Goal: Information Seeking & Learning: Learn about a topic

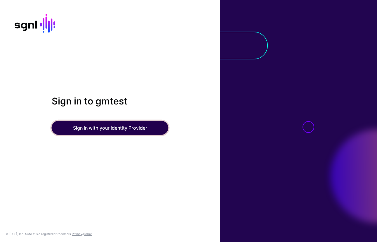
click at [84, 127] on button "Sign in with your Identity Provider" at bounding box center [110, 128] width 117 height 14
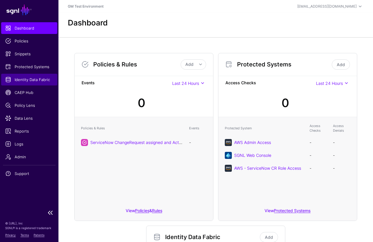
click at [20, 81] on span "Identity Data Fabric" at bounding box center [29, 80] width 48 height 6
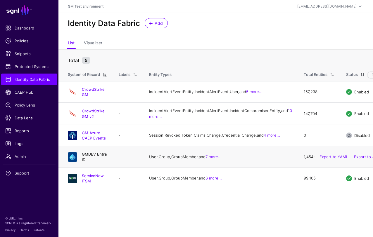
click at [102, 162] on link "GMDEV Entra ID" at bounding box center [94, 157] width 25 height 10
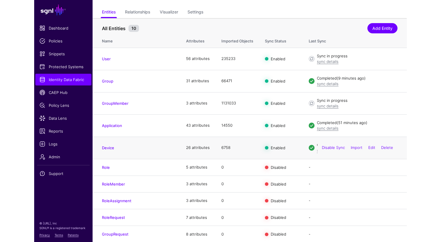
scroll to position [40, 0]
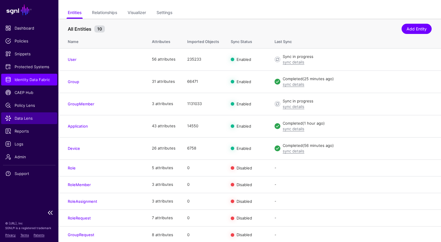
click at [27, 118] on span "Data Lens" at bounding box center [29, 118] width 48 height 6
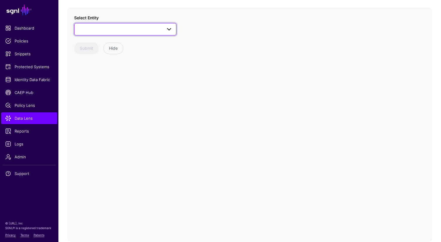
click at [132, 28] on span at bounding box center [125, 29] width 95 height 7
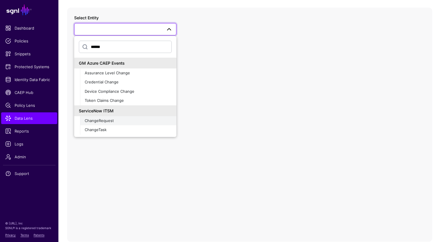
type input "******"
click at [105, 120] on span "ChangeRequest" at bounding box center [99, 120] width 29 height 5
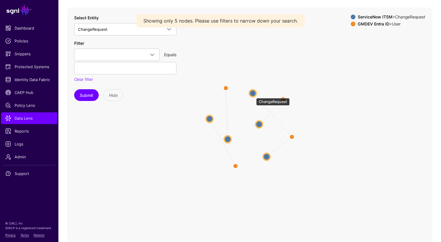
click at [253, 95] on circle at bounding box center [252, 92] width 7 height 7
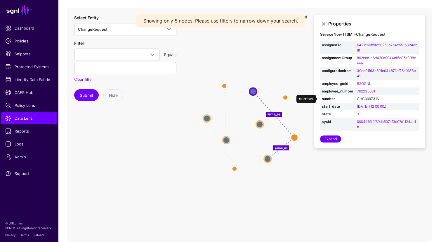
click at [366, 98] on link "CHG0097316" at bounding box center [368, 98] width 22 height 4
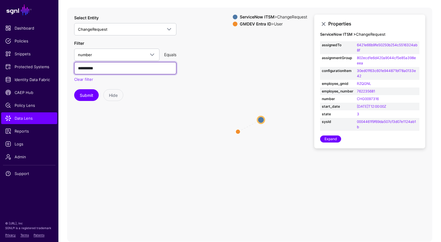
drag, startPoint x: 107, startPoint y: 69, endPoint x: 72, endPoint y: 68, distance: 34.8
click at [72, 68] on div "**********" at bounding box center [249, 125] width 365 height 234
paste input "text"
type input "**********"
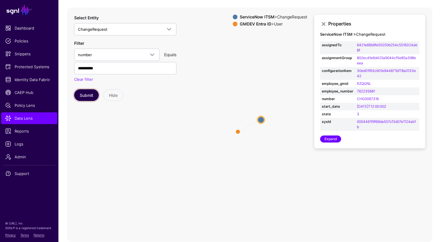
click at [87, 95] on button "Submit" at bounding box center [86, 95] width 25 height 12
click at [261, 119] on circle at bounding box center [261, 119] width 7 height 7
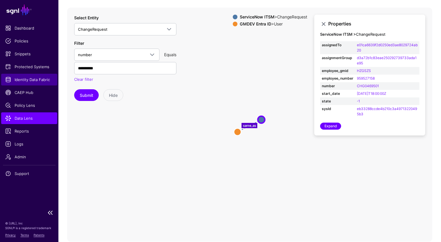
click at [23, 79] on span "Identity Data Fabric" at bounding box center [29, 80] width 48 height 6
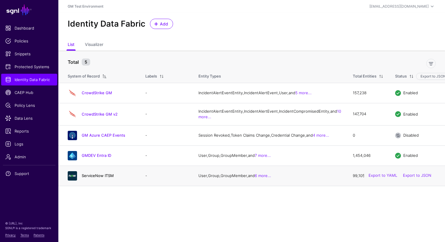
click at [93, 178] on link "ServiceNow ITSM" at bounding box center [98, 175] width 32 height 5
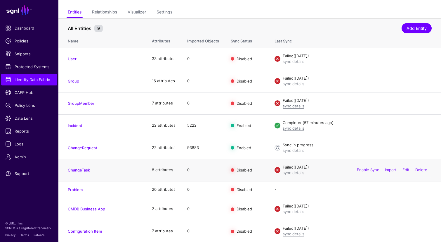
scroll to position [41, 0]
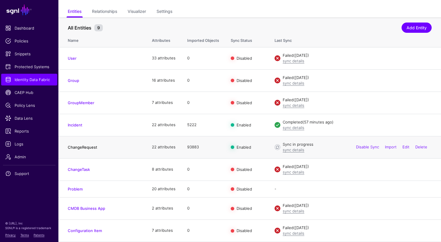
click at [81, 147] on link "ChangeRequest" at bounding box center [82, 147] width 29 height 5
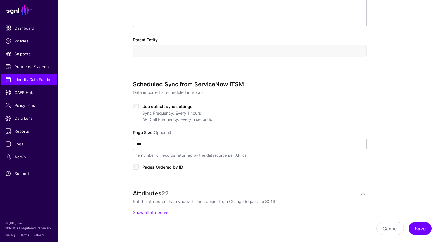
scroll to position [254, 0]
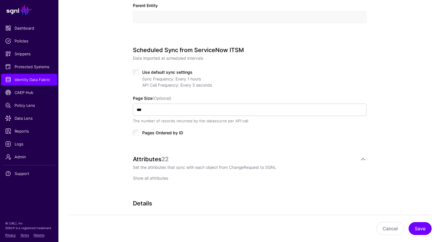
click at [153, 177] on link "Show all attributes" at bounding box center [150, 177] width 35 height 5
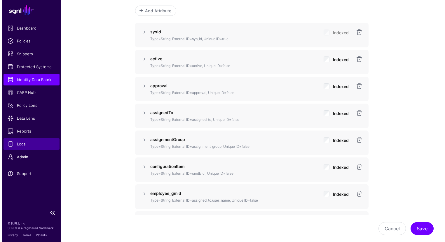
scroll to position [416, 0]
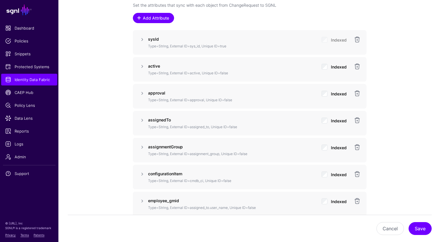
click at [139, 18] on span at bounding box center [139, 17] width 5 height 5
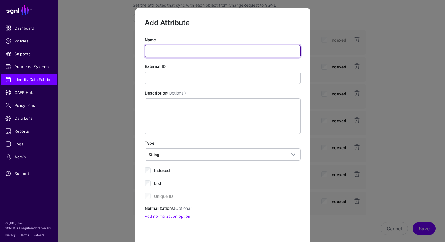
click at [166, 50] on input "Name" at bounding box center [223, 51] width 156 height 12
type input "**********"
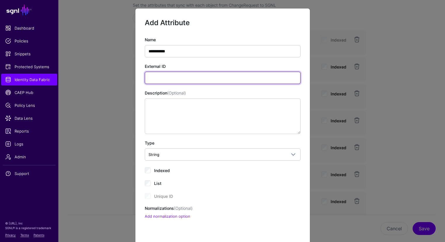
click at [162, 78] on input "External ID" at bounding box center [223, 78] width 156 height 12
type input "**********"
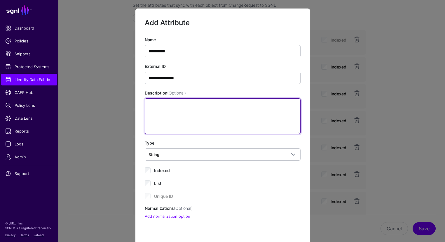
click at [182, 119] on textarea "Description (Optional)" at bounding box center [223, 116] width 156 height 36
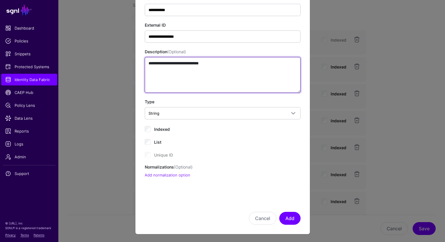
scroll to position [42, 0]
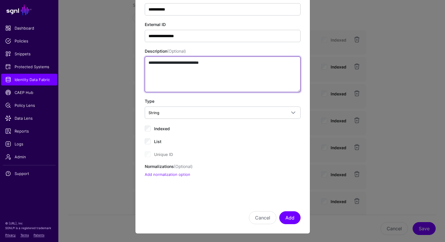
type textarea "**********"
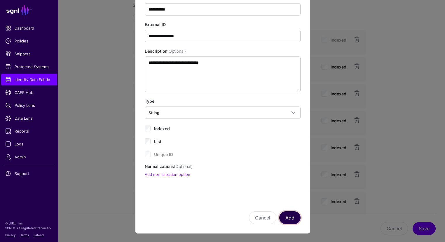
click at [287, 217] on button "Add" at bounding box center [290, 217] width 21 height 13
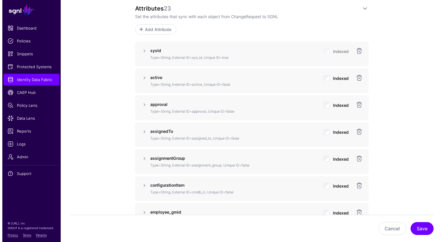
scroll to position [401, 0]
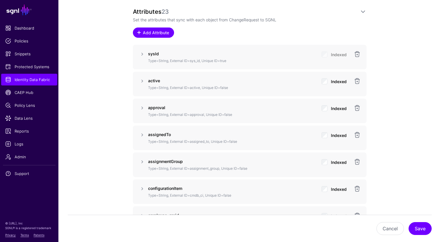
click at [138, 34] on span at bounding box center [139, 32] width 5 height 5
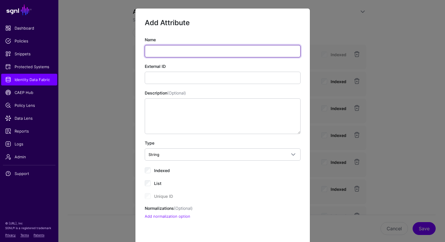
click at [162, 51] on input "Name" at bounding box center [223, 51] width 156 height 12
type input "********"
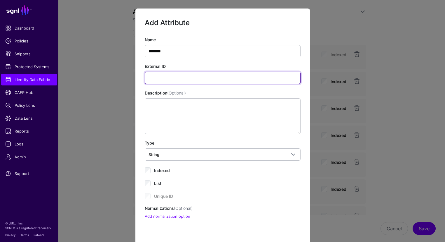
click at [159, 80] on input "External ID" at bounding box center [223, 78] width 156 height 12
type input "********"
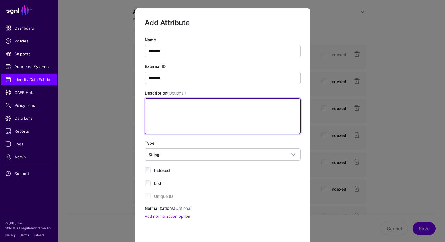
click at [168, 114] on textarea "Description (Optional)" at bounding box center [223, 116] width 156 height 36
type textarea "**********"
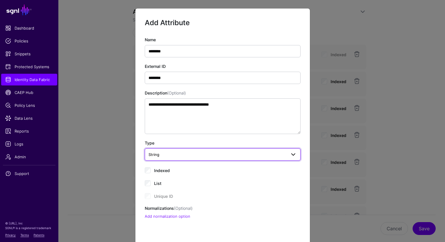
click at [169, 153] on span "String" at bounding box center [218, 154] width 138 height 6
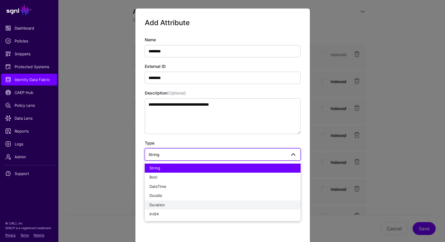
scroll to position [1, 0]
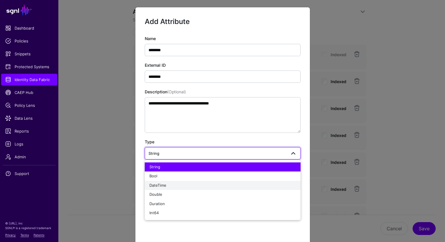
click at [161, 186] on span "DateTime" at bounding box center [158, 185] width 17 height 5
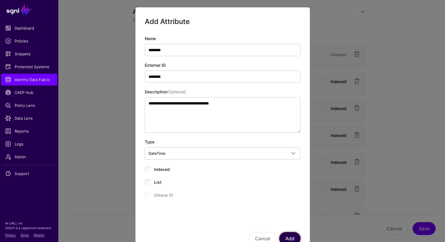
click at [286, 236] on button "Add" at bounding box center [290, 238] width 21 height 13
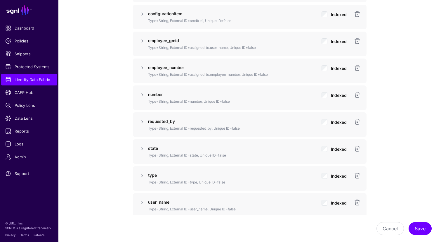
scroll to position [584, 0]
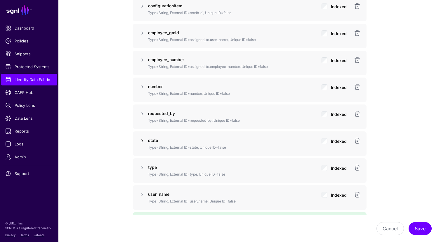
click at [143, 140] on link at bounding box center [142, 140] width 7 height 7
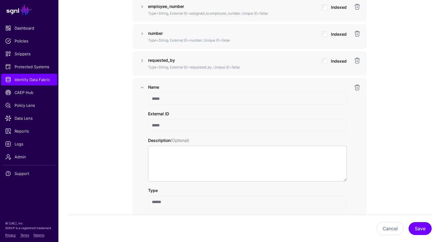
scroll to position [640, 0]
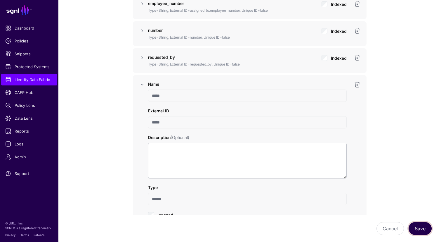
click at [377, 230] on button "Save" at bounding box center [420, 228] width 23 height 13
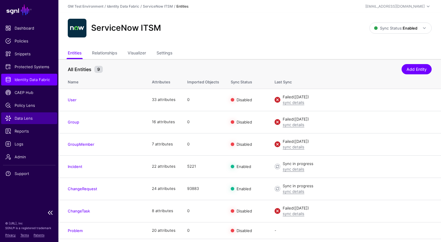
click at [22, 118] on span "Data Lens" at bounding box center [29, 118] width 48 height 6
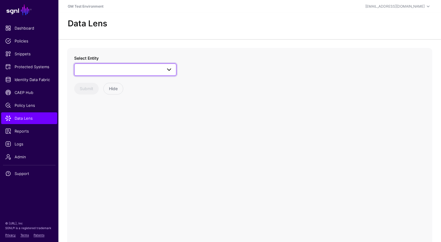
click at [91, 69] on span at bounding box center [125, 69] width 95 height 7
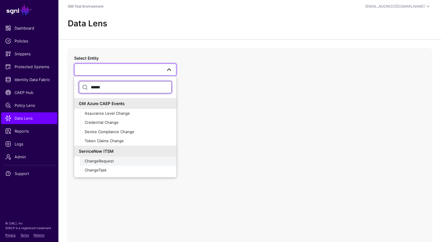
type input "******"
click at [96, 162] on span "ChangeRequest" at bounding box center [99, 160] width 29 height 5
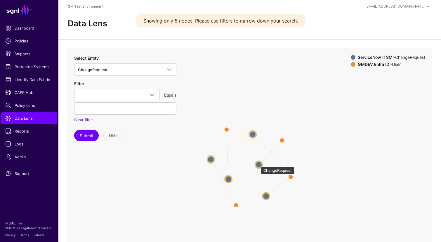
click at [258, 164] on circle at bounding box center [258, 164] width 7 height 7
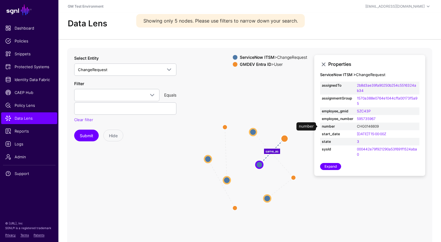
click at [363, 126] on link "CHG0146609" at bounding box center [368, 126] width 22 height 4
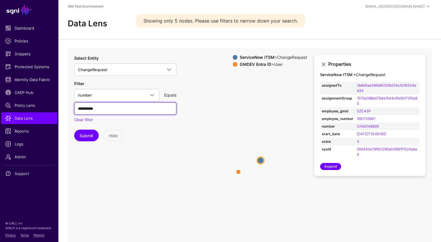
drag, startPoint x: 111, startPoint y: 111, endPoint x: 60, endPoint y: 105, distance: 51.2
click at [60, 105] on div "**********" at bounding box center [249, 165] width 383 height 234
paste input "text"
type input "**********"
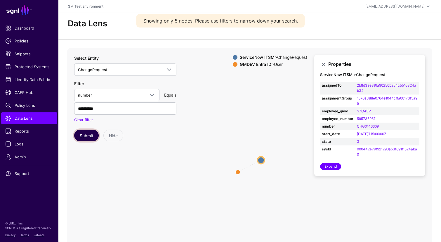
click at [84, 136] on button "Submit" at bounding box center [86, 135] width 25 height 12
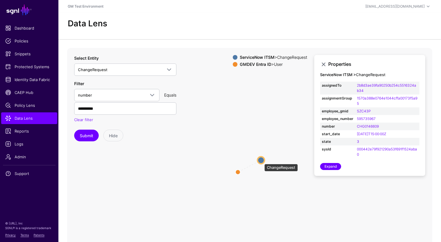
click at [261, 161] on circle at bounding box center [261, 159] width 7 height 7
click at [331, 166] on link "Expand" at bounding box center [330, 166] width 21 height 7
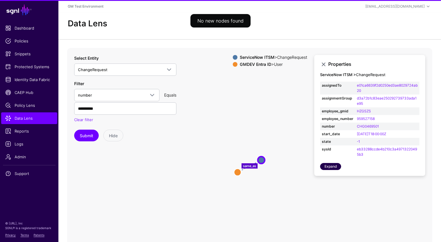
click at [331, 166] on link "Expand" at bounding box center [330, 166] width 21 height 7
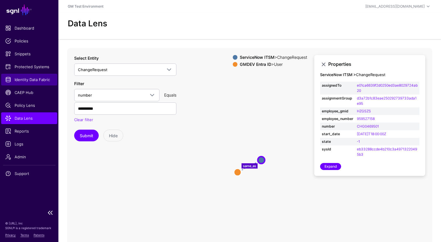
click at [21, 80] on span "Identity Data Fabric" at bounding box center [29, 80] width 48 height 6
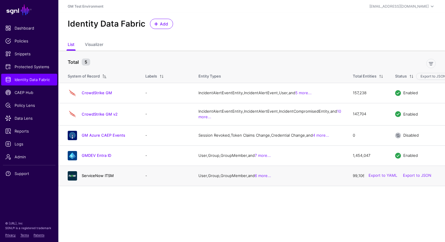
click at [91, 178] on link "ServiceNow ITSM" at bounding box center [98, 175] width 32 height 5
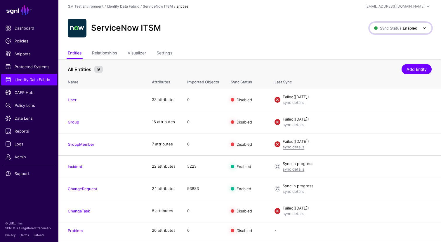
click at [377, 29] on strong "Enabled" at bounding box center [410, 28] width 15 height 5
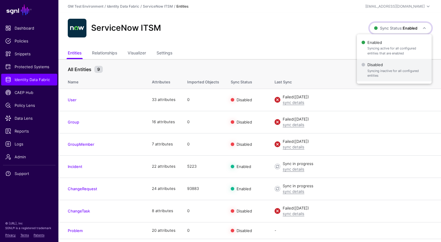
click at [371, 65] on span "Disabled Syncing inactive for all configured entities" at bounding box center [394, 69] width 65 height 19
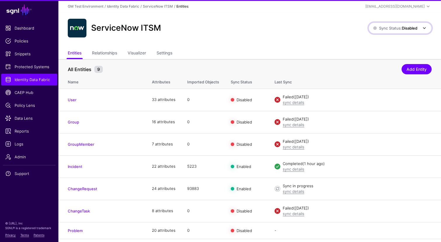
click at [377, 29] on span "Sync Status: Disabled" at bounding box center [395, 28] width 44 height 5
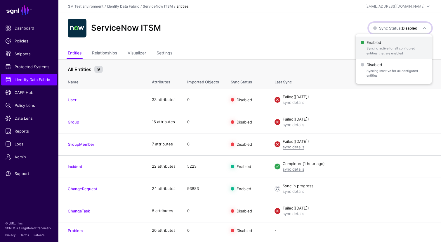
click at [376, 47] on span "Syncing active for all configured entities that are enabled" at bounding box center [397, 51] width 60 height 10
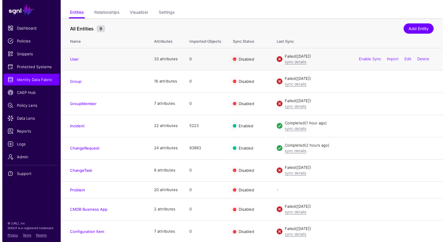
scroll to position [41, 0]
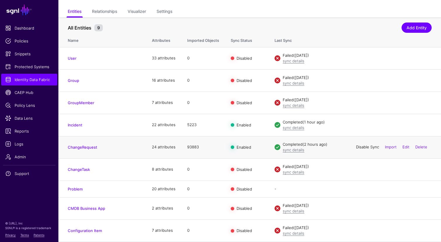
click at [366, 147] on link "Disable Sync" at bounding box center [367, 146] width 23 height 5
click at [366, 147] on link "Enable Sync" at bounding box center [368, 146] width 22 height 5
click at [289, 149] on link "sync details" at bounding box center [294, 149] width 22 height 5
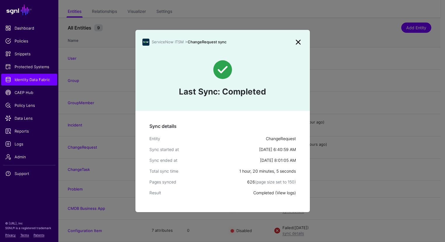
click at [284, 193] on link "View logs" at bounding box center [286, 192] width 18 height 5
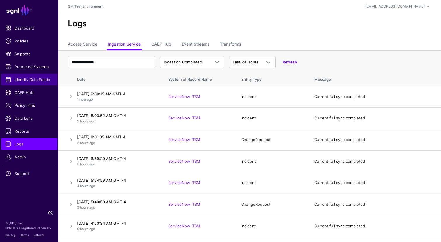
click at [23, 80] on span "Identity Data Fabric" at bounding box center [29, 80] width 48 height 6
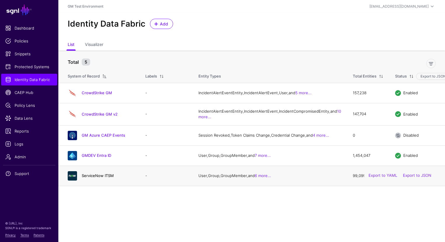
click at [98, 178] on link "ServiceNow ITSM" at bounding box center [98, 175] width 32 height 5
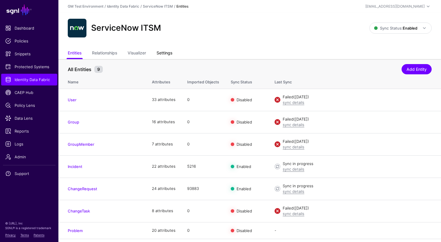
click at [168, 53] on link "Settings" at bounding box center [165, 53] width 16 height 11
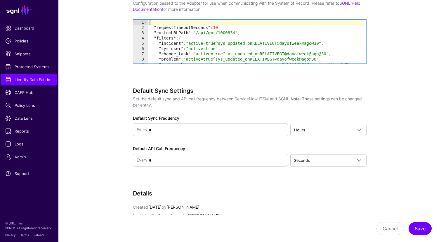
scroll to position [637, 0]
click at [25, 80] on span "Identity Data Fabric" at bounding box center [29, 80] width 48 height 6
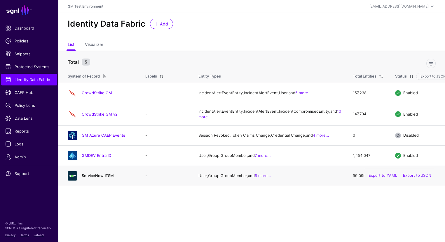
click at [93, 178] on link "ServiceNow ITSM" at bounding box center [98, 175] width 32 height 5
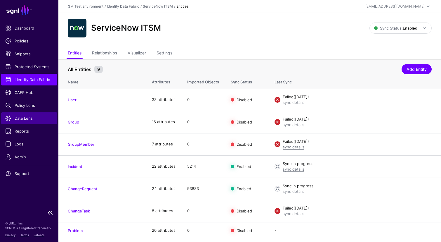
click at [20, 118] on span "Data Lens" at bounding box center [29, 118] width 48 height 6
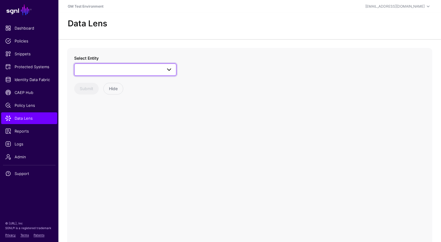
click at [124, 70] on span at bounding box center [125, 69] width 95 height 7
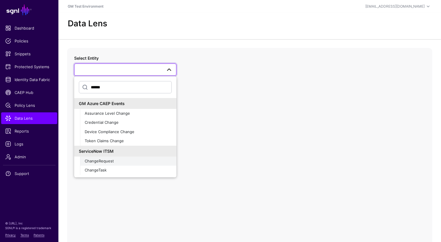
type input "******"
click at [103, 161] on span "ChangeRequest" at bounding box center [99, 160] width 29 height 5
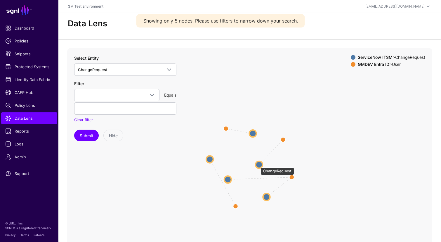
click at [258, 164] on circle at bounding box center [259, 164] width 7 height 7
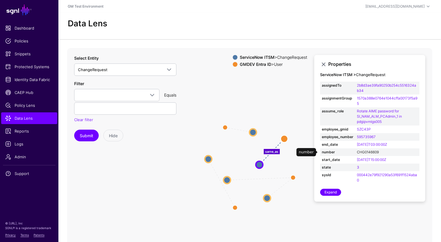
click at [365, 152] on link "CHG0146609" at bounding box center [368, 152] width 22 height 4
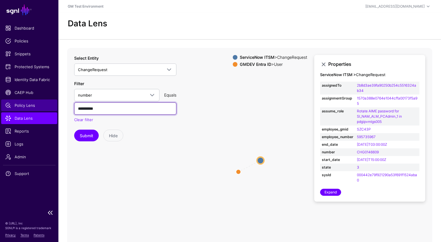
drag, startPoint x: 108, startPoint y: 110, endPoint x: 44, endPoint y: 107, distance: 64.6
click at [44, 107] on main "SGNL Dashboard Policies Snippets Protected Systems Identity Data Fabric CAEP Hu…" at bounding box center [220, 141] width 441 height 282
paste input "text"
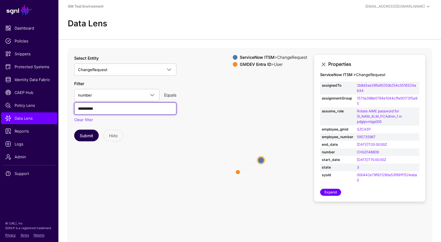
type input "**********"
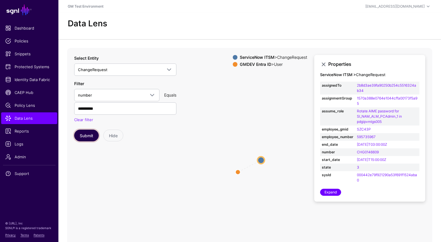
click at [85, 135] on button "Submit" at bounding box center [86, 135] width 25 height 12
click at [262, 160] on circle at bounding box center [260, 159] width 7 height 7
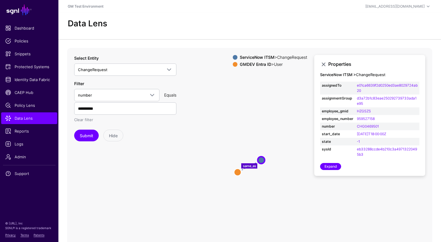
click at [83, 120] on link "Clear filter" at bounding box center [83, 119] width 19 height 5
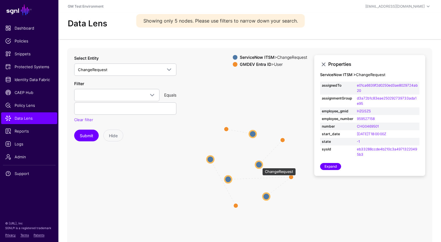
click at [259, 165] on circle at bounding box center [259, 164] width 7 height 7
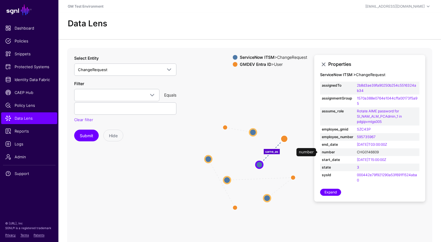
click at [366, 151] on link "CHG0146609" at bounding box center [368, 152] width 22 height 4
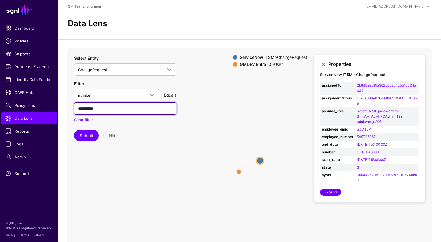
drag, startPoint x: 113, startPoint y: 110, endPoint x: 62, endPoint y: 107, distance: 51.8
click at [62, 107] on div "**********" at bounding box center [249, 165] width 383 height 234
paste input "text"
type input "**********"
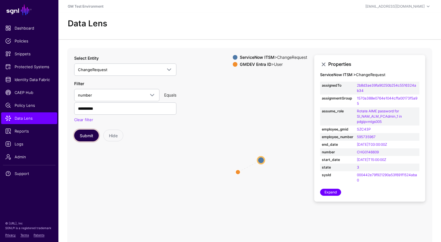
click at [87, 134] on button "Submit" at bounding box center [86, 135] width 25 height 12
click at [259, 160] on circle at bounding box center [260, 159] width 7 height 7
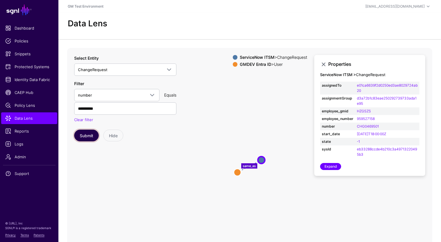
click at [86, 135] on button "Submit" at bounding box center [86, 135] width 25 height 12
click at [261, 159] on circle at bounding box center [261, 159] width 7 height 7
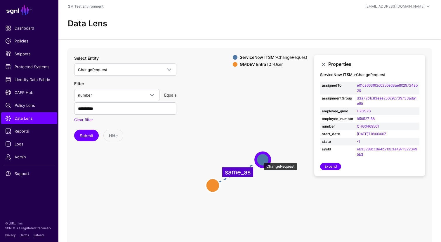
click at [261, 159] on circle at bounding box center [263, 159] width 14 height 14
click at [208, 186] on circle at bounding box center [212, 185] width 14 height 14
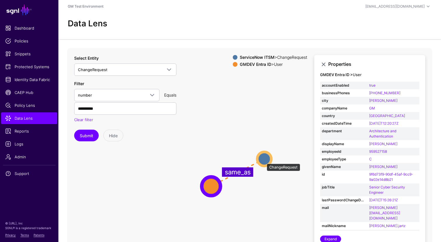
click at [264, 160] on circle at bounding box center [264, 159] width 14 height 14
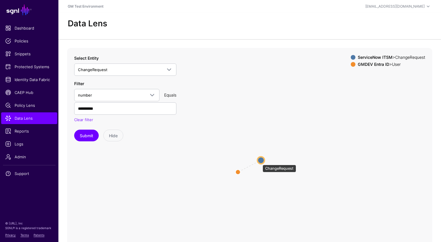
click at [260, 162] on circle at bounding box center [260, 159] width 7 height 7
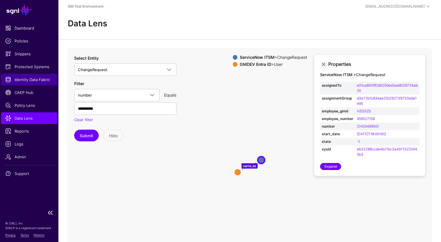
click at [22, 81] on span "Identity Data Fabric" at bounding box center [29, 80] width 48 height 6
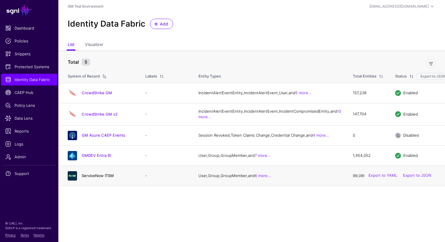
click at [98, 178] on link "ServiceNow ITSM" at bounding box center [98, 175] width 32 height 5
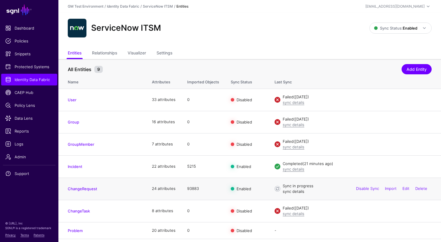
click at [289, 192] on link "sync details" at bounding box center [294, 191] width 22 height 5
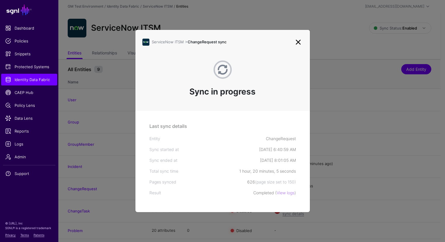
click at [299, 42] on link at bounding box center [298, 41] width 9 height 9
